Goal: Find specific page/section: Find specific page/section

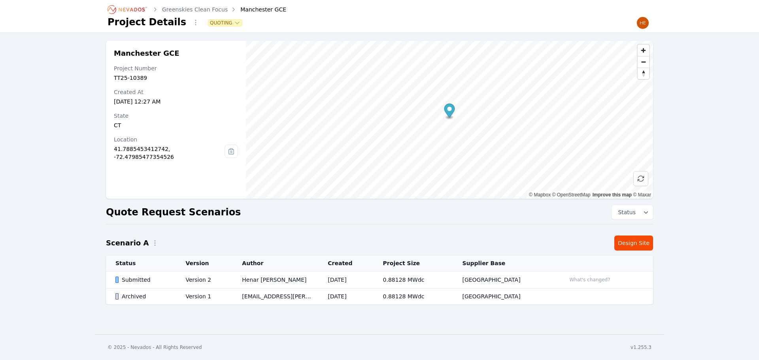
click at [177, 13] on ol "Greenskies Clean Focus Manchester GCE" at bounding box center [197, 9] width 179 height 13
click at [178, 8] on link "Greenskies Clean Focus" at bounding box center [195, 10] width 66 height 8
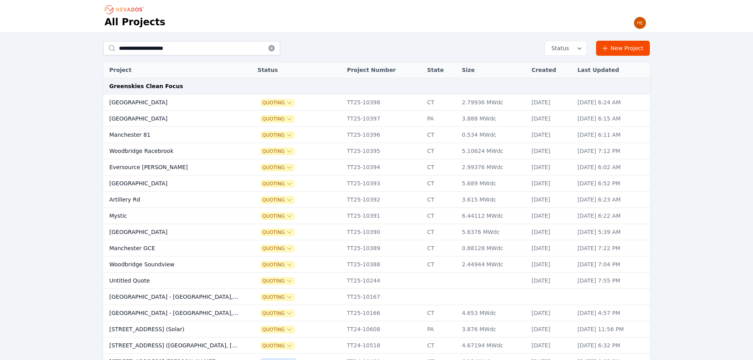
click at [167, 270] on td "Woodbridge Soundview" at bounding box center [173, 265] width 140 height 16
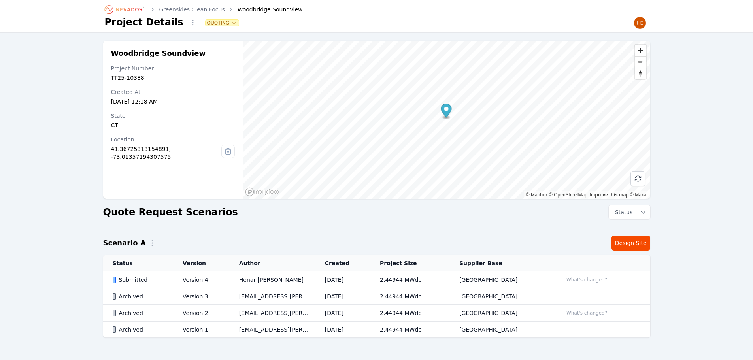
click at [136, 280] on div "Submitted" at bounding box center [141, 280] width 57 height 8
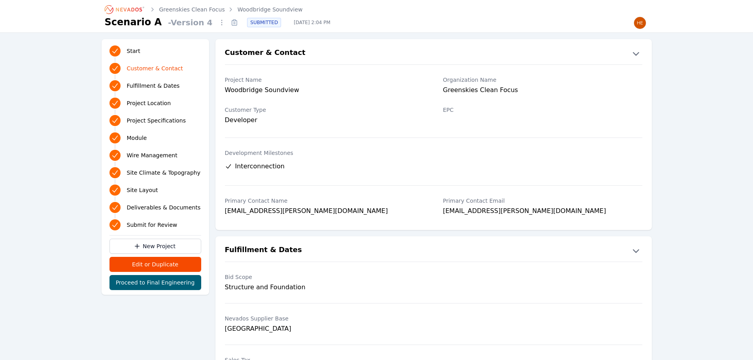
click at [234, 24] on icon at bounding box center [235, 24] width 2 height 0
click at [200, 9] on link "Greenskies Clean Focus" at bounding box center [192, 10] width 66 height 8
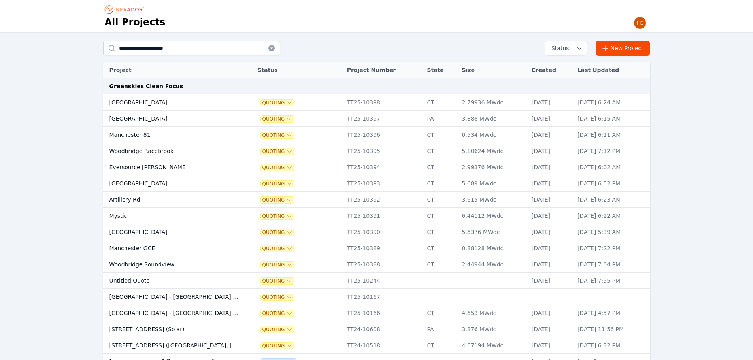
click at [160, 153] on td "Woodbridge Racebrook" at bounding box center [173, 151] width 140 height 16
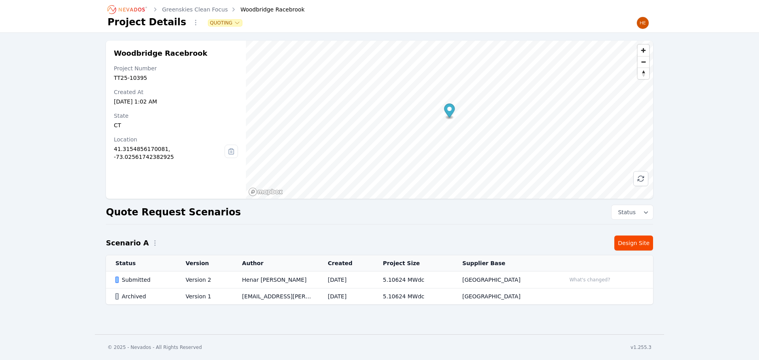
click at [134, 278] on div "Submitted" at bounding box center [143, 280] width 57 height 8
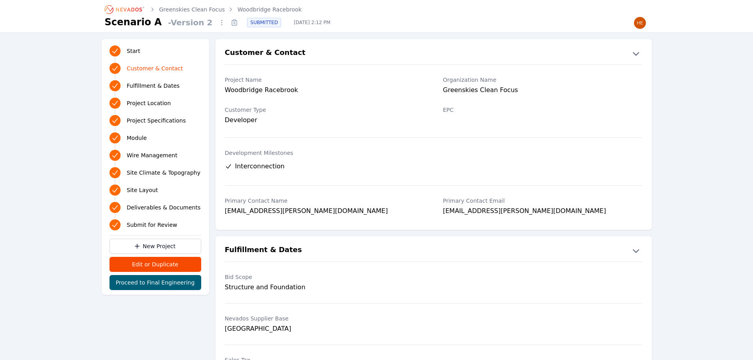
click at [234, 24] on icon at bounding box center [235, 24] width 2 height 0
click at [200, 9] on link "Greenskies Clean Focus" at bounding box center [192, 10] width 66 height 8
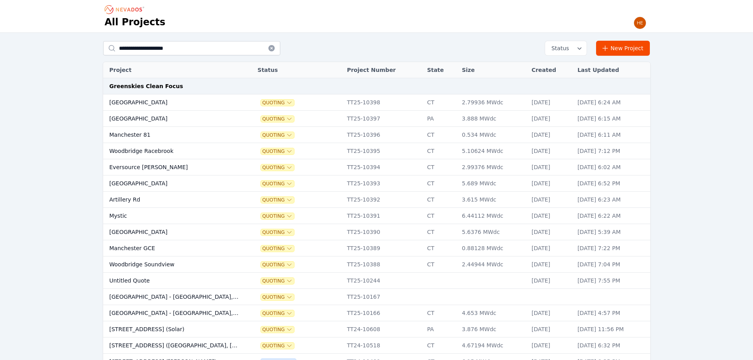
click at [151, 247] on td "Manchester GCE" at bounding box center [173, 248] width 140 height 16
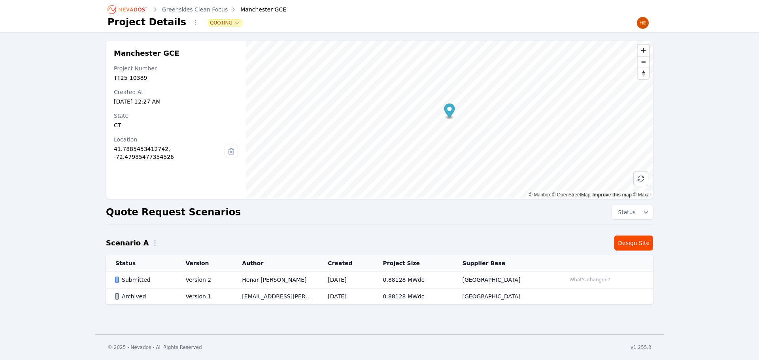
click at [139, 275] on td "Submitted" at bounding box center [141, 280] width 70 height 17
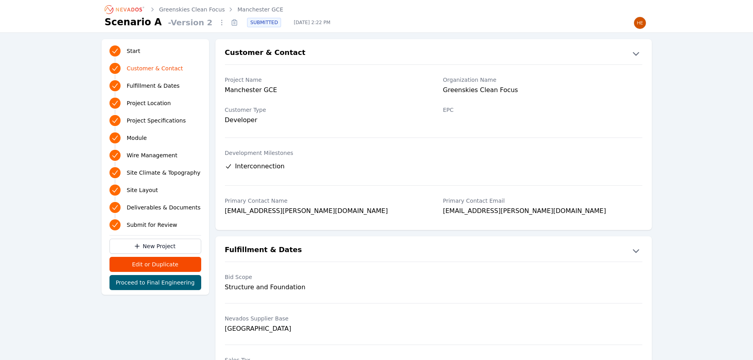
click at [233, 21] on icon at bounding box center [234, 21] width 2 height 2
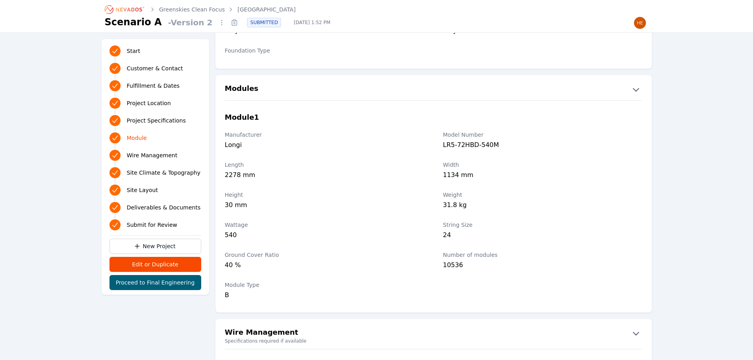
click at [232, 25] on icon at bounding box center [234, 23] width 5 height 5
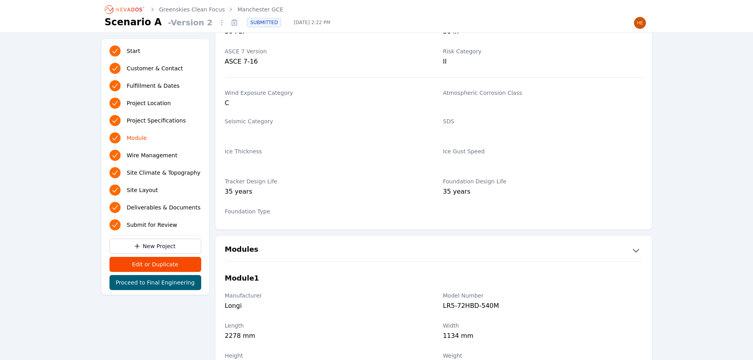
scroll to position [751, 0]
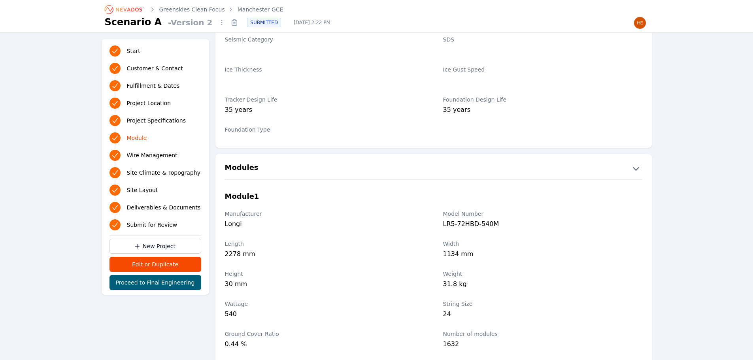
click at [192, 12] on link "Greenskies Clean Focus" at bounding box center [192, 10] width 66 height 8
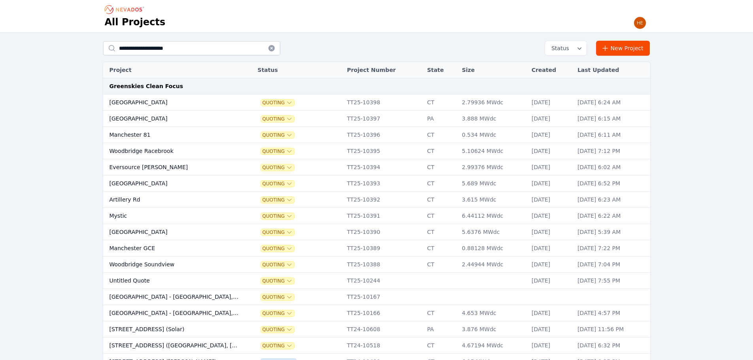
click at [151, 261] on td "Woodbridge Soundview" at bounding box center [173, 265] width 140 height 16
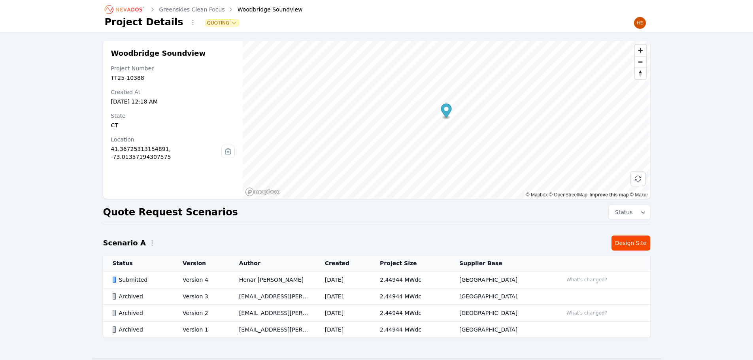
click at [140, 278] on div "Submitted" at bounding box center [141, 280] width 57 height 8
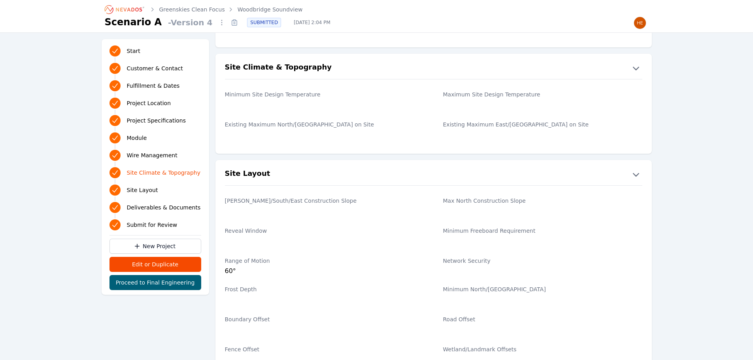
scroll to position [1220, 0]
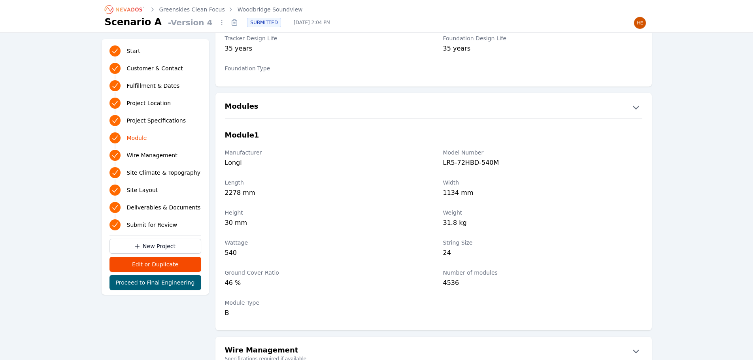
scroll to position [904, 0]
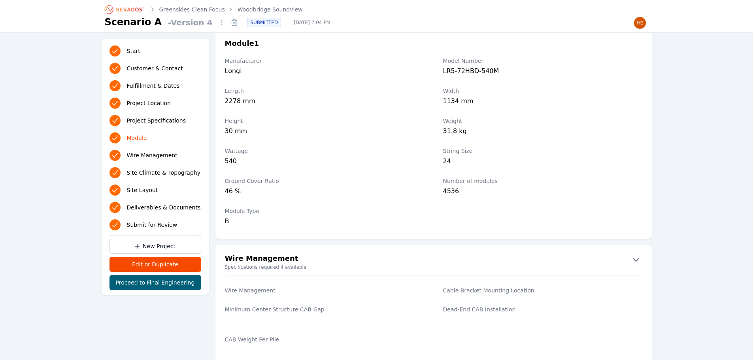
click at [190, 10] on link "Greenskies Clean Focus" at bounding box center [192, 10] width 66 height 8
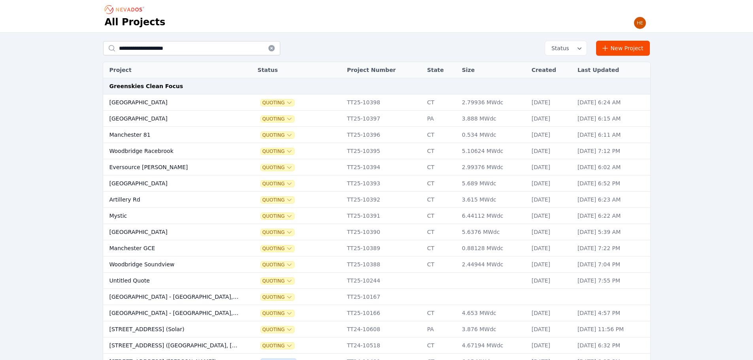
click at [162, 153] on td "Woodbridge Racebrook" at bounding box center [173, 151] width 140 height 16
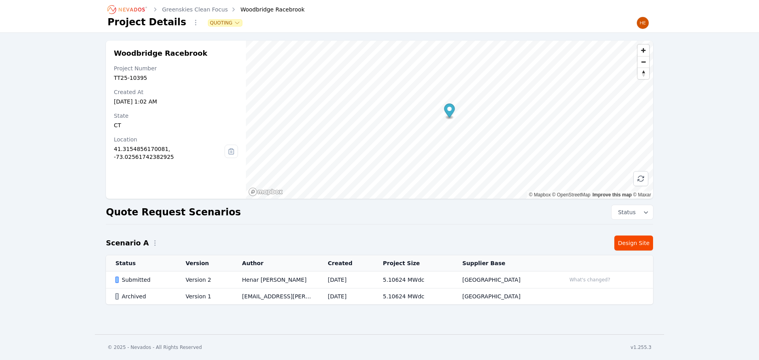
click at [137, 277] on div "Submitted" at bounding box center [143, 280] width 57 height 8
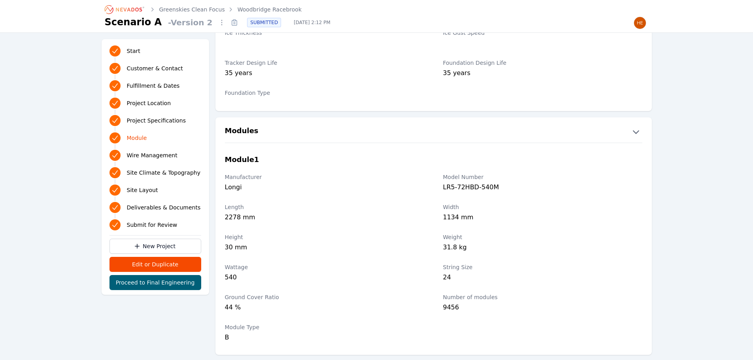
scroll to position [791, 0]
click at [204, 6] on link "Greenskies Clean Focus" at bounding box center [192, 10] width 66 height 8
drag, startPoint x: 79, startPoint y: 152, endPoint x: 63, endPoint y: 151, distance: 15.9
click at [79, 154] on div "Start Customer & Contact Fulfillment & Dates Project Location Project Specifica…" at bounding box center [376, 261] width 753 height 2033
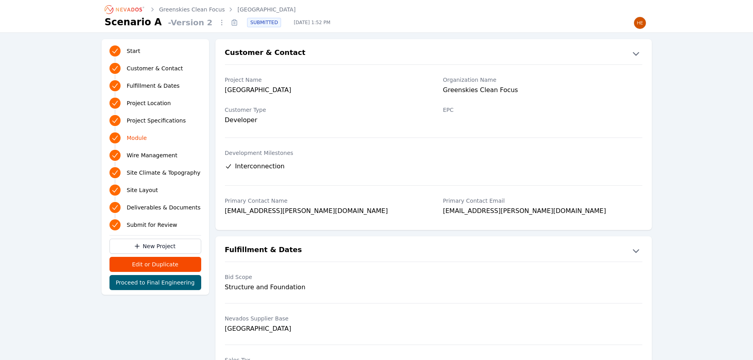
scroll to position [830, 0]
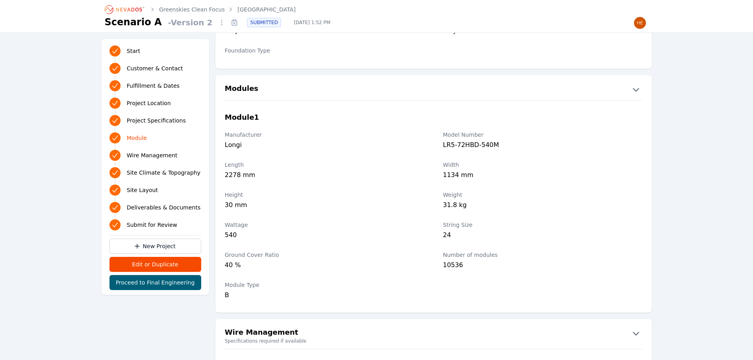
click at [136, 10] on icon "Breadcrumb" at bounding box center [124, 9] width 43 height 13
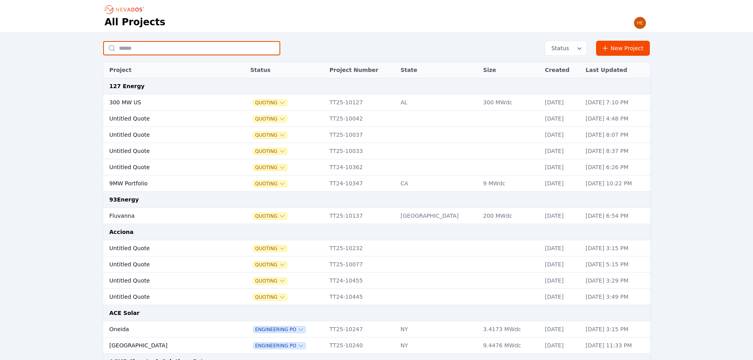
drag, startPoint x: 169, startPoint y: 52, endPoint x: 167, endPoint y: 47, distance: 5.8
click at [169, 52] on input "text" at bounding box center [191, 48] width 177 height 14
type input "******"
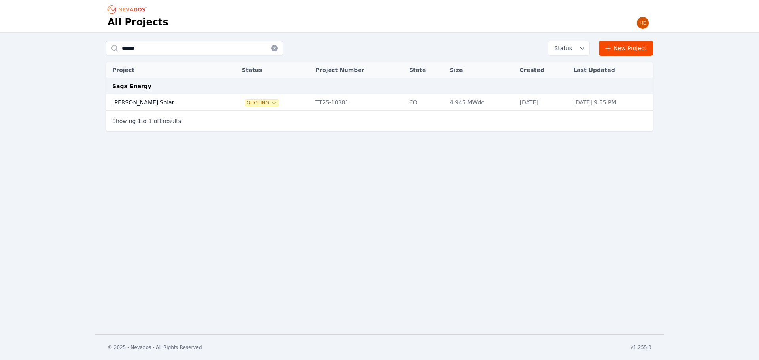
click at [134, 100] on td "[PERSON_NAME] Solar" at bounding box center [165, 102] width 119 height 16
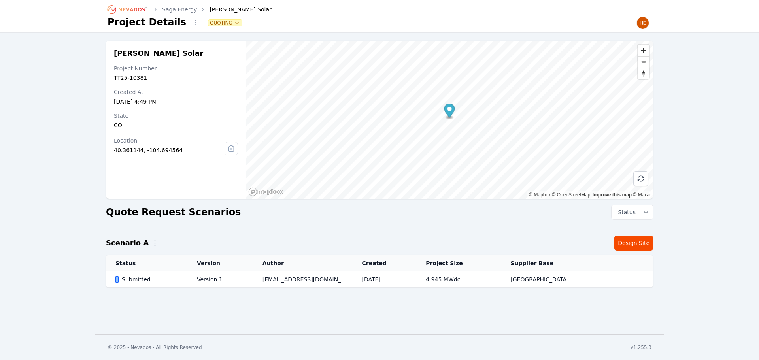
click at [134, 280] on div "Submitted" at bounding box center [149, 280] width 68 height 8
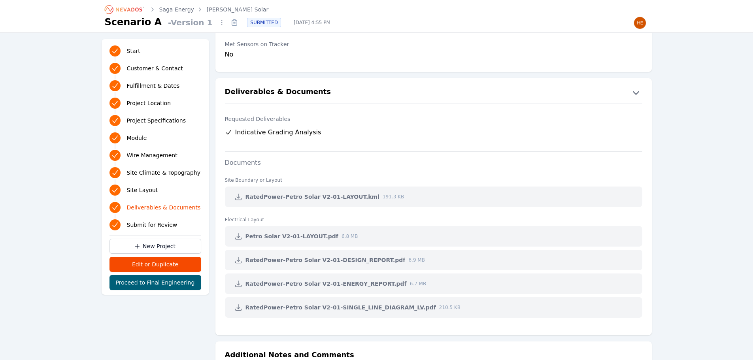
scroll to position [1581, 0]
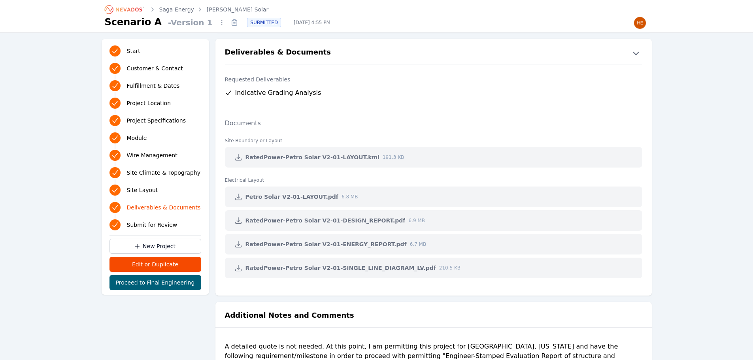
click at [236, 157] on icon at bounding box center [238, 157] width 8 height 8
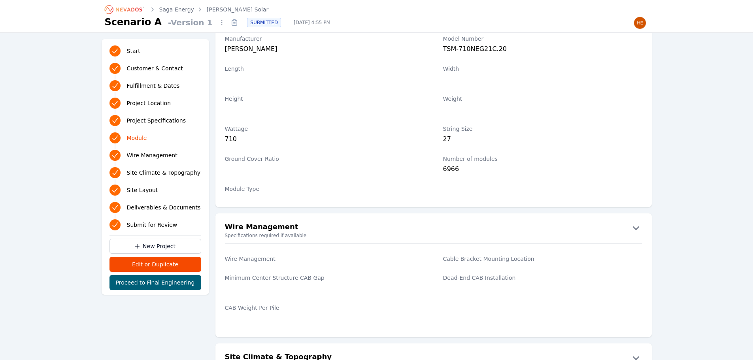
scroll to position [877, 0]
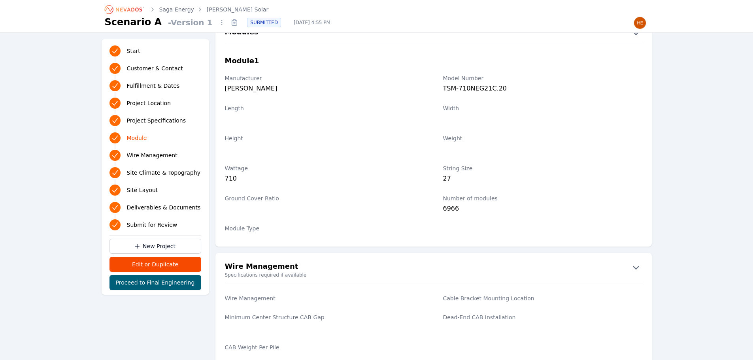
click at [133, 9] on icon "Breadcrumb" at bounding box center [124, 9] width 43 height 13
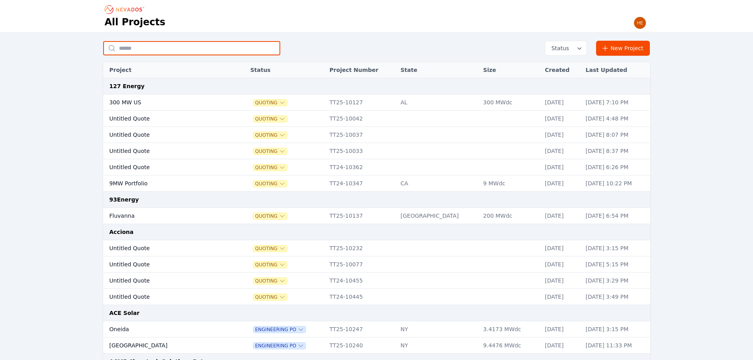
click at [154, 48] on input "text" at bounding box center [191, 48] width 177 height 14
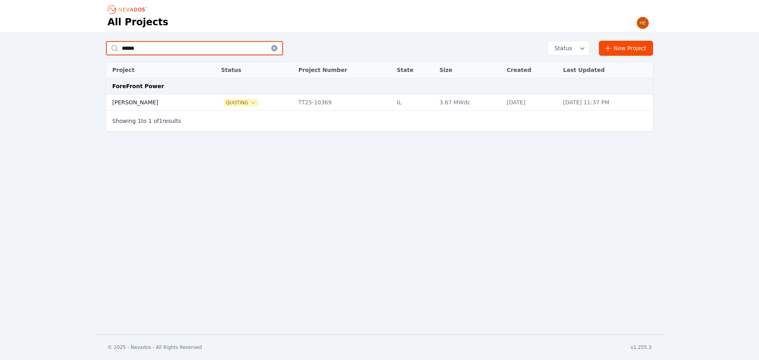
type input "******"
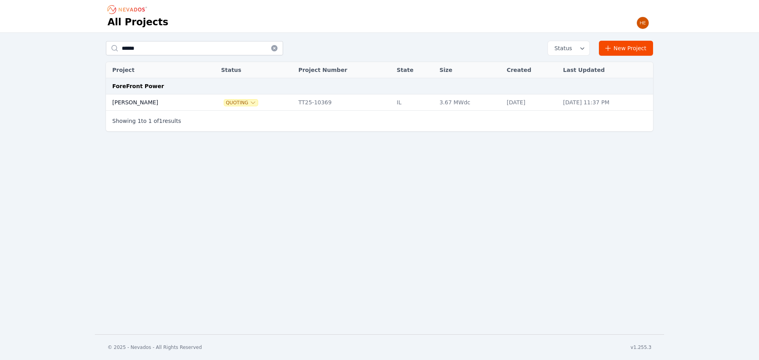
click at [135, 102] on td "[PERSON_NAME]" at bounding box center [155, 102] width 98 height 16
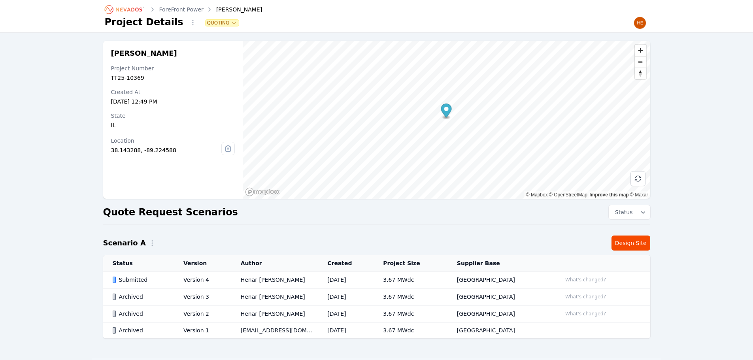
click at [132, 279] on div "Submitted" at bounding box center [142, 280] width 58 height 8
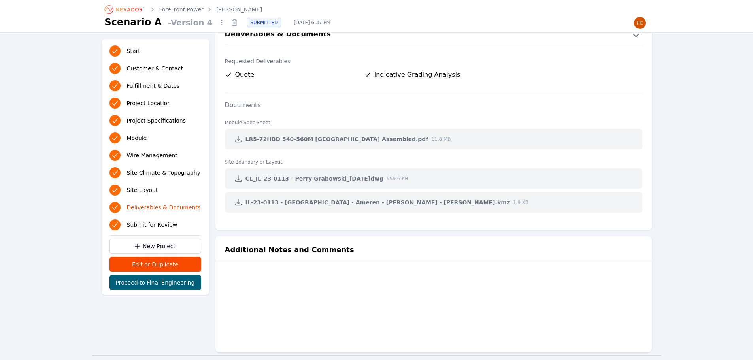
scroll to position [1621, 0]
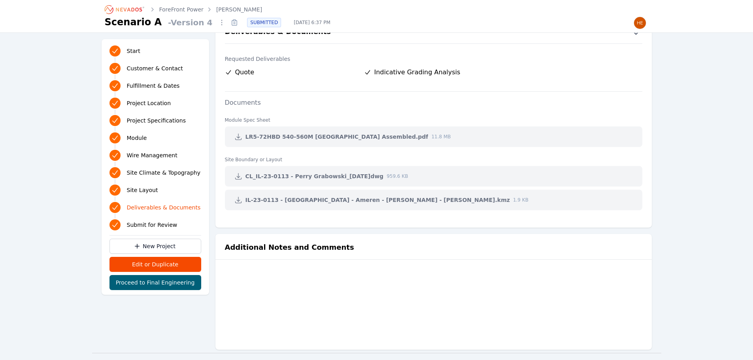
click at [236, 178] on icon at bounding box center [238, 176] width 8 height 8
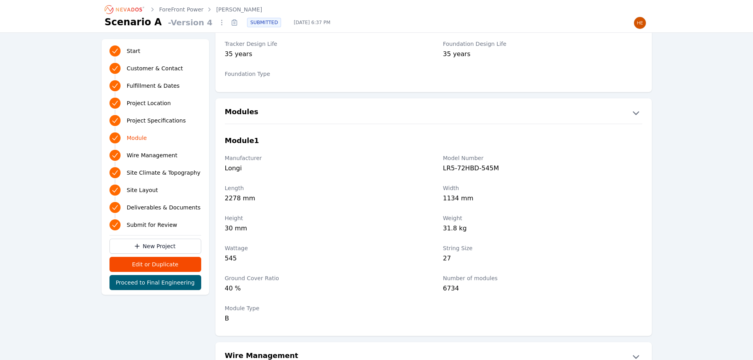
scroll to position [791, 0]
